Goal: Task Accomplishment & Management: Manage account settings

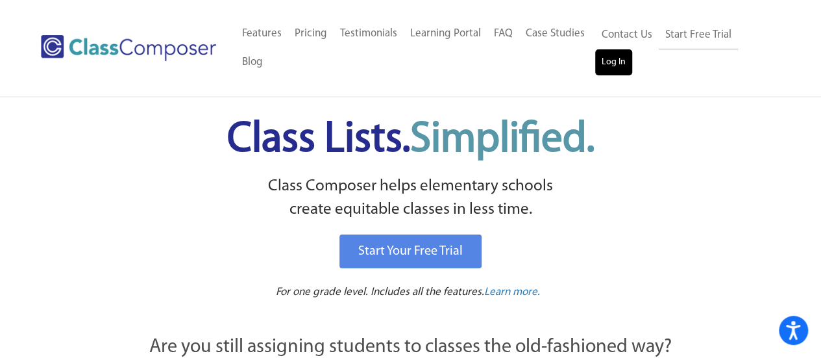
click at [620, 66] on link "Log In" at bounding box center [613, 62] width 37 height 26
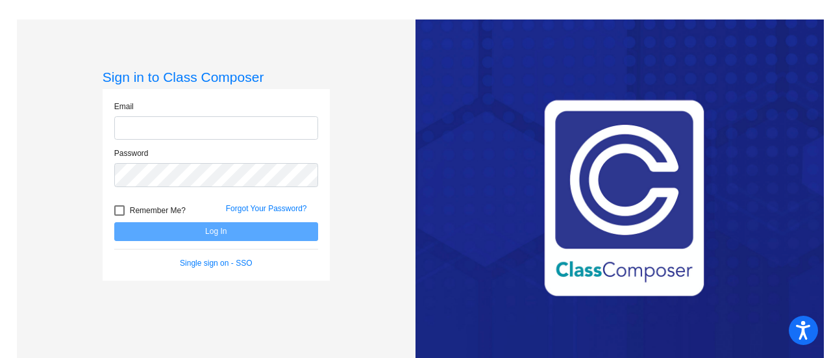
type input "[EMAIL_ADDRESS][DOMAIN_NAME]"
click at [208, 230] on button "Log In" at bounding box center [216, 231] width 204 height 19
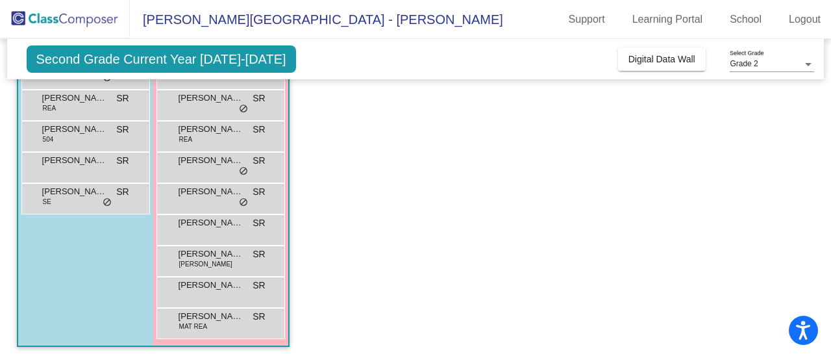
scroll to position [213, 0]
